Goal: Information Seeking & Learning: Learn about a topic

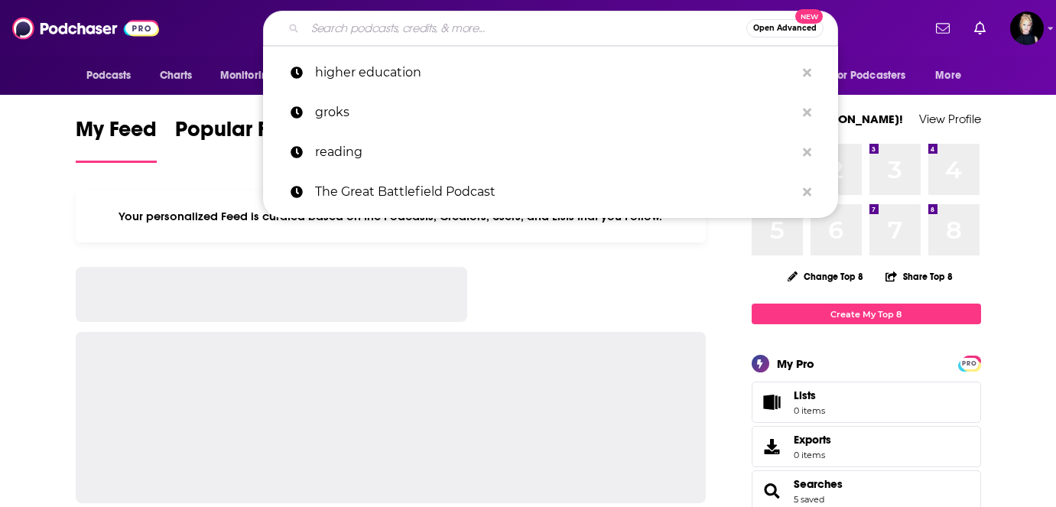
click at [330, 34] on input "Search podcasts, credits, & more..." at bounding box center [525, 28] width 441 height 24
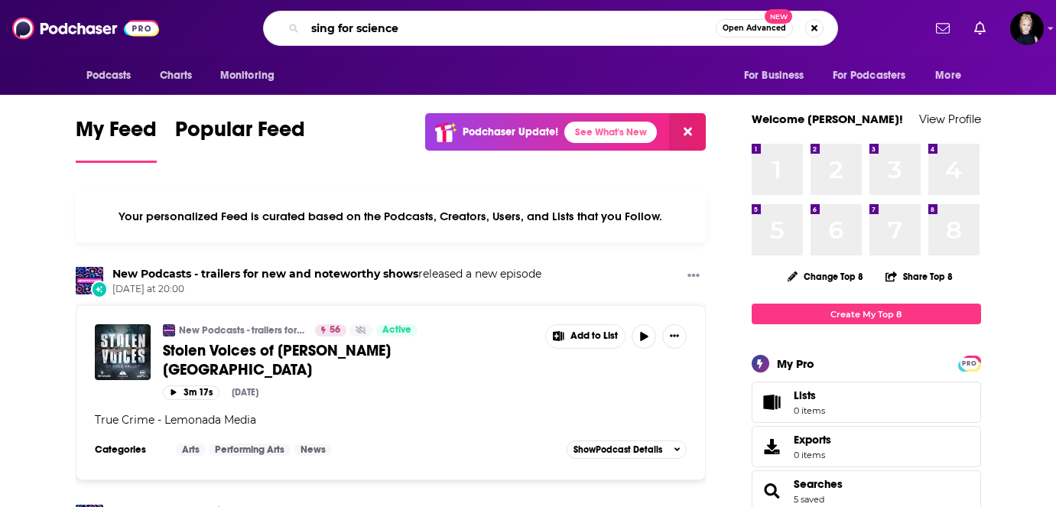
type input "sing for science"
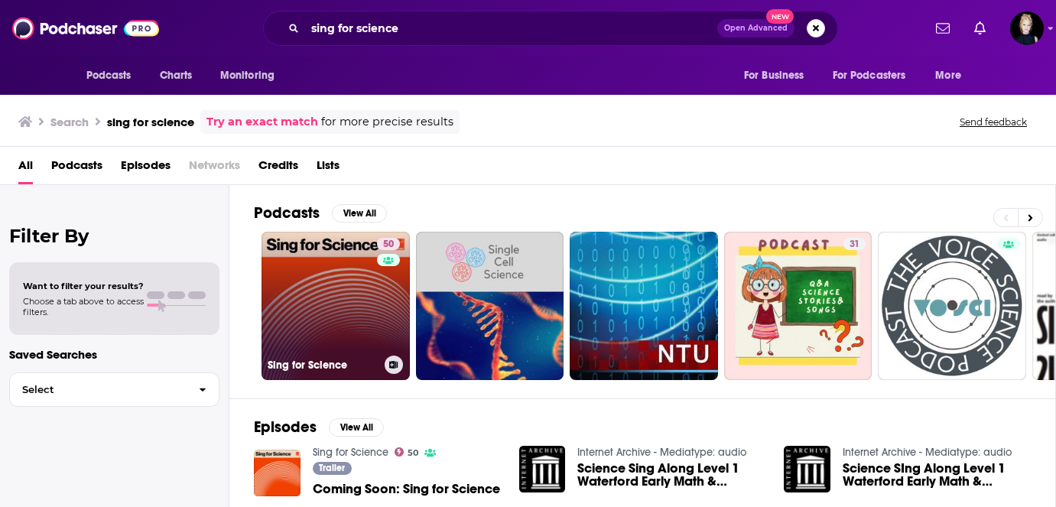
click at [360, 281] on link "50 Sing for Science" at bounding box center [336, 306] width 148 height 148
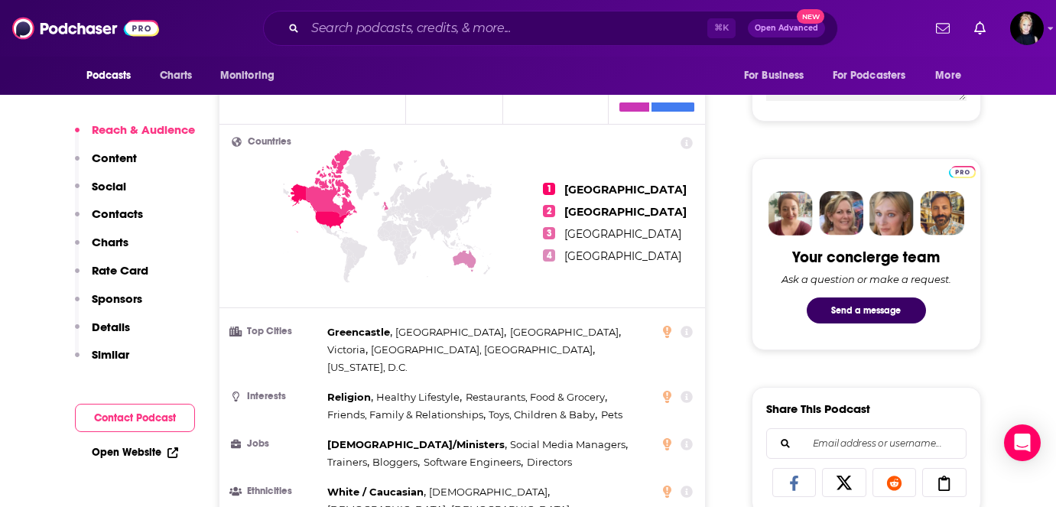
scroll to position [737, 0]
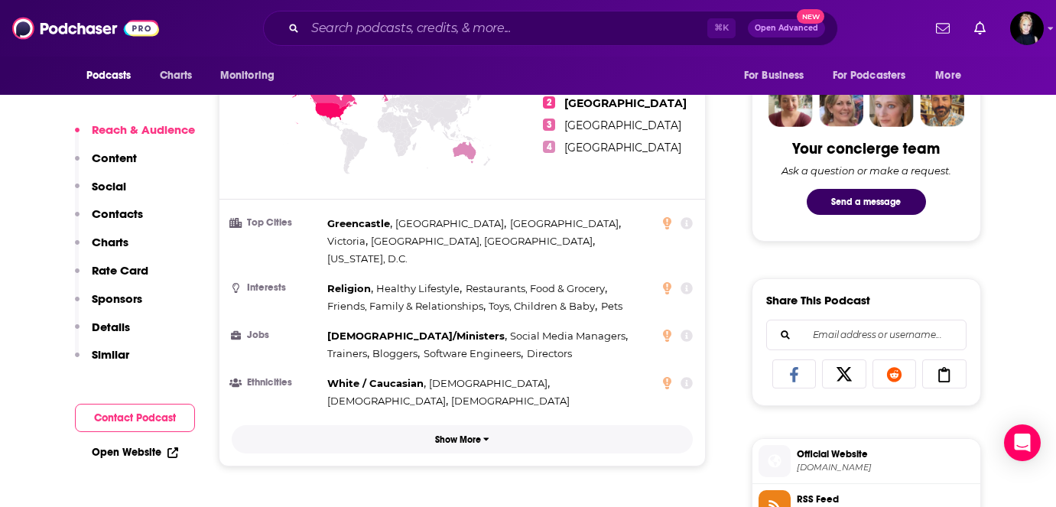
click at [463, 434] on p "Show More" at bounding box center [458, 439] width 46 height 11
